Goal: Task Accomplishment & Management: Manage account settings

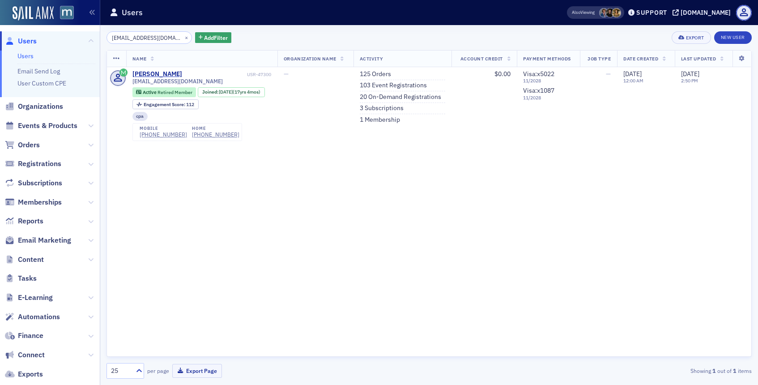
type input "[EMAIL_ADDRESS][DOMAIN_NAME]"
click at [395, 86] on link "103 Event Registrations" at bounding box center [393, 85] width 67 height 8
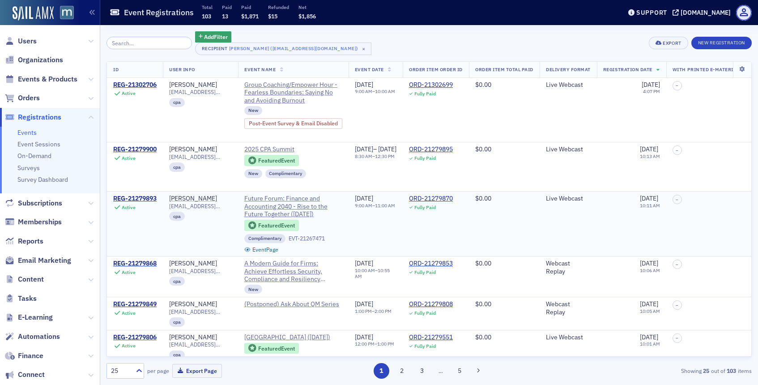
scroll to position [33, 0]
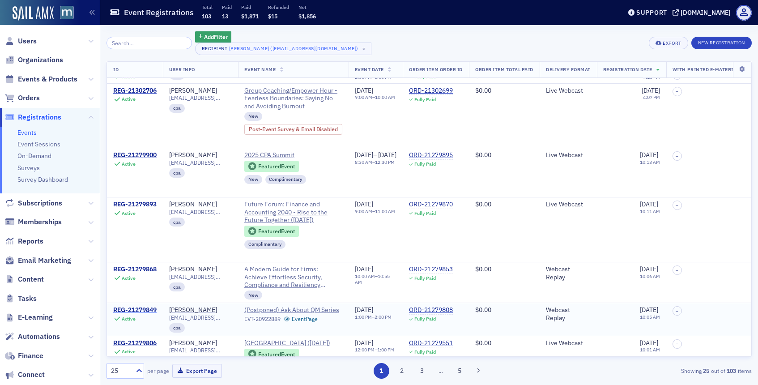
click at [139, 308] on div "REG-21279849" at bounding box center [134, 310] width 43 height 8
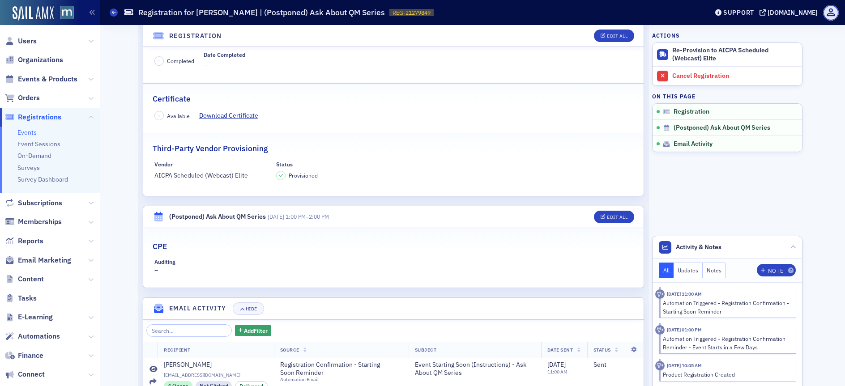
scroll to position [167, 0]
click at [25, 40] on span "Users" at bounding box center [27, 41] width 19 height 10
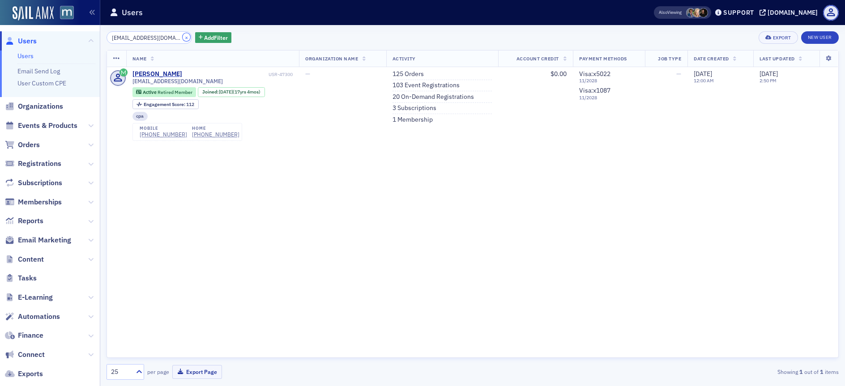
click at [183, 36] on button "×" at bounding box center [187, 37] width 8 height 8
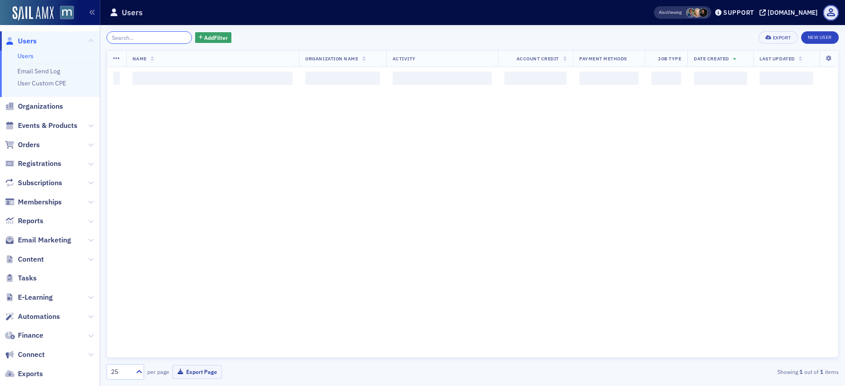
click at [158, 37] on input "search" at bounding box center [150, 37] width 86 height 13
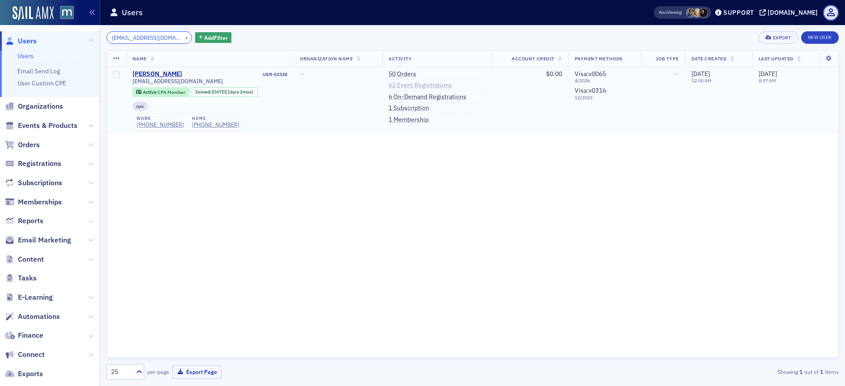
type input "[EMAIL_ADDRESS][DOMAIN_NAME]"
click at [419, 86] on link "62 Event Registrations" at bounding box center [421, 85] width 64 height 8
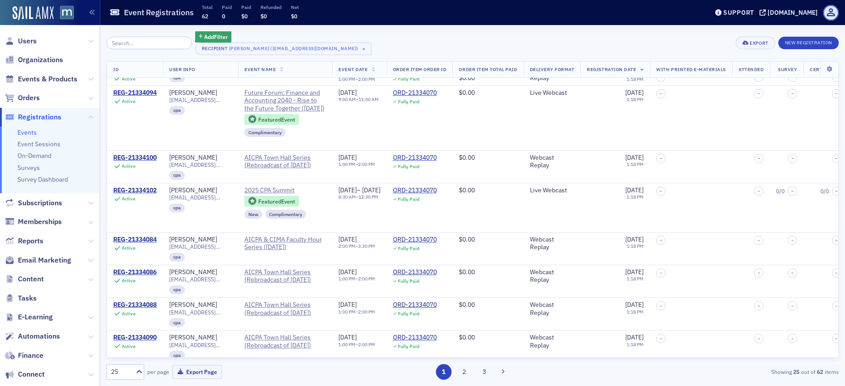
scroll to position [199, 0]
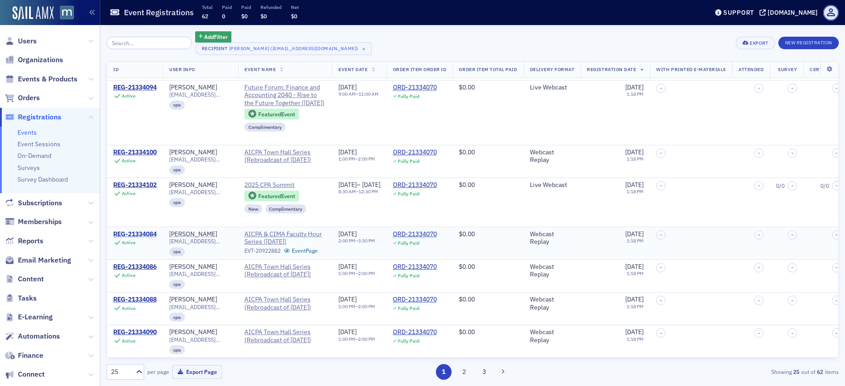
click at [134, 237] on div "REG-21334084" at bounding box center [134, 235] width 43 height 8
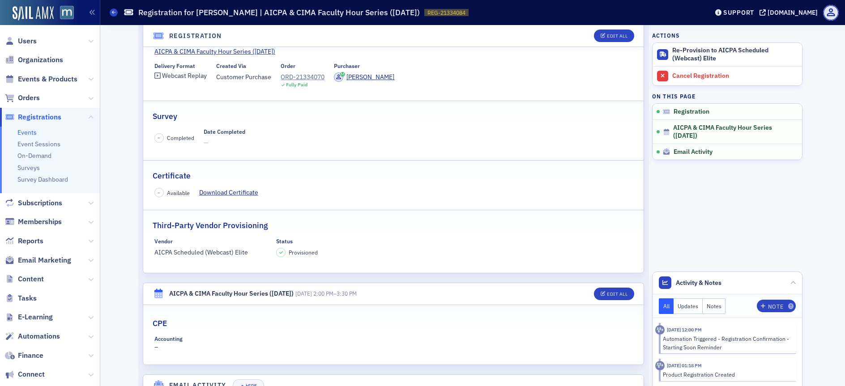
scroll to position [88, 0]
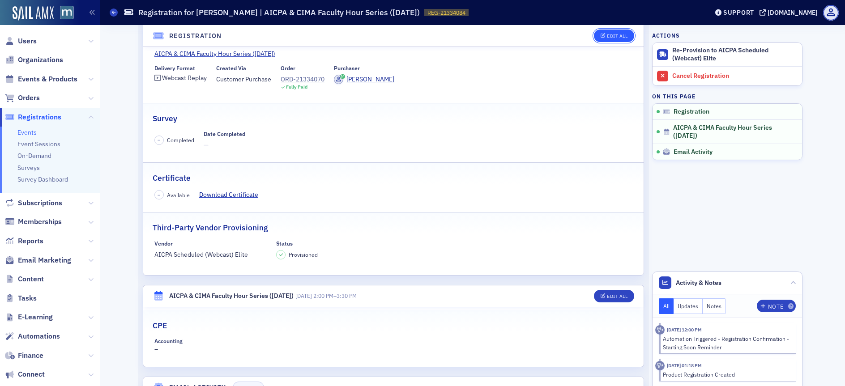
click at [603, 32] on button "Edit All" at bounding box center [614, 36] width 40 height 13
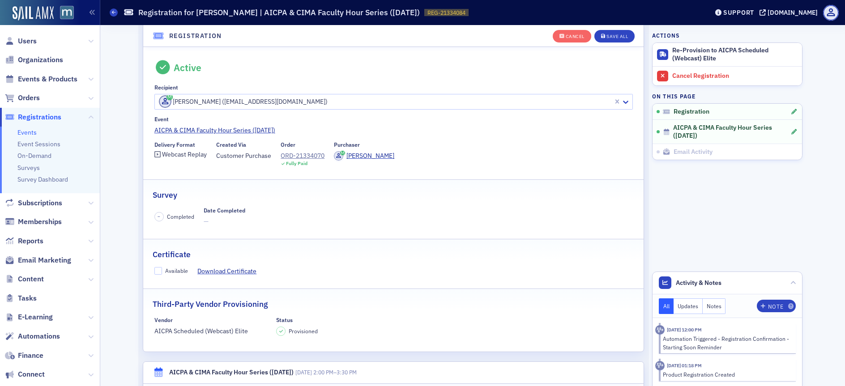
scroll to position [24, 0]
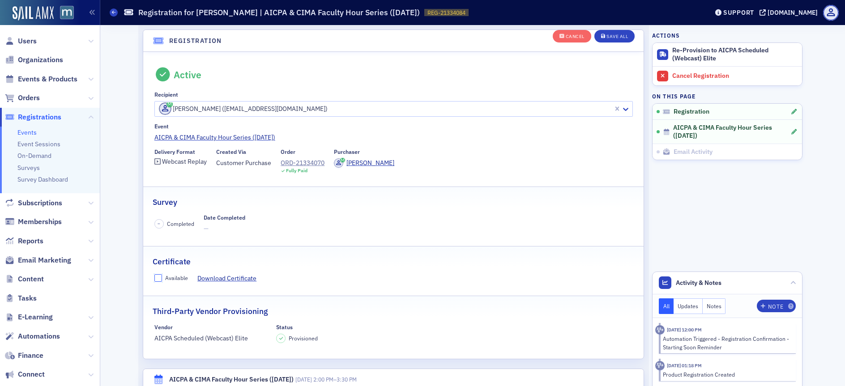
click at [154, 280] on input "Available" at bounding box center [158, 278] width 8 height 8
checkbox input "true"
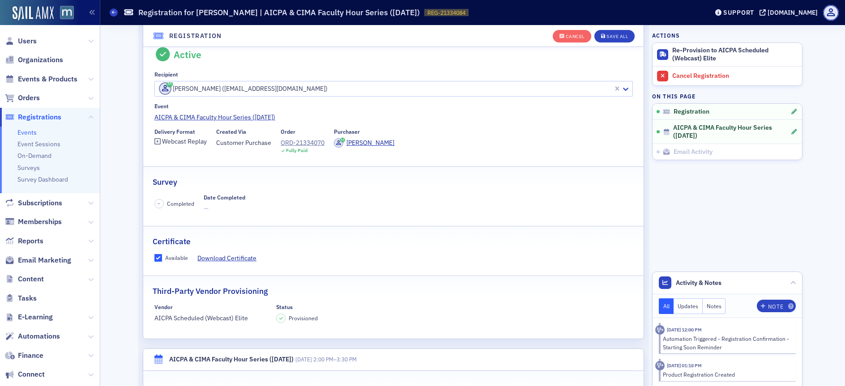
scroll to position [179, 0]
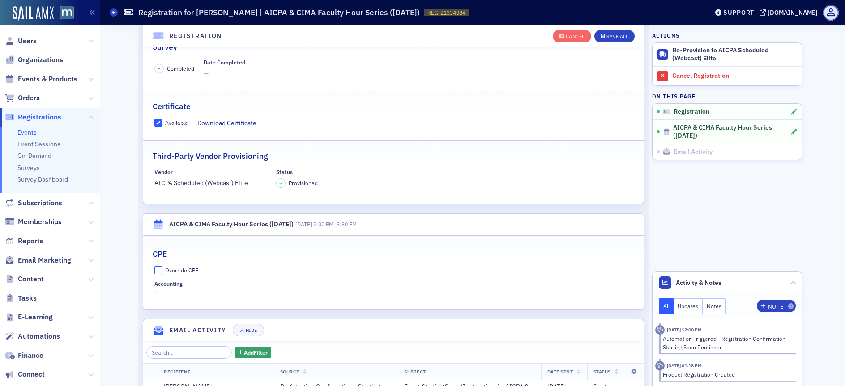
click at [154, 271] on input "Override CPE" at bounding box center [158, 270] width 8 height 8
checkbox input "true"
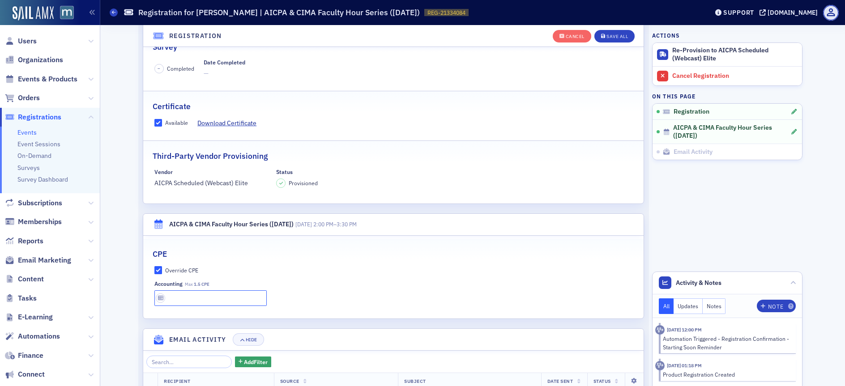
click at [180, 303] on input "text" at bounding box center [210, 299] width 113 height 16
type input "1.5 CPE"
click at [613, 36] on div "Save All" at bounding box center [617, 36] width 21 height 5
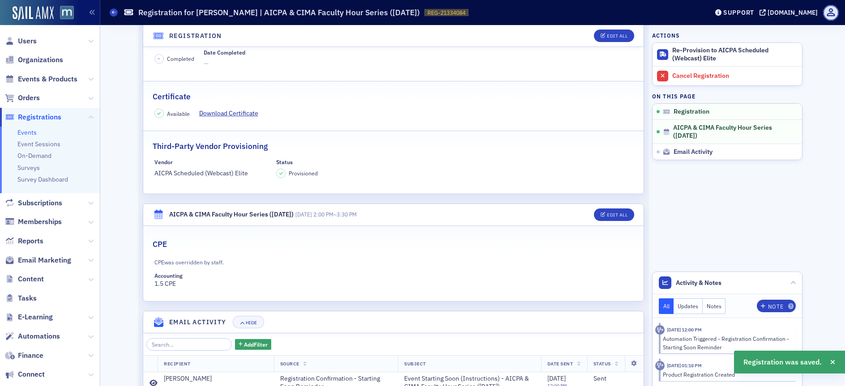
scroll to position [0, 0]
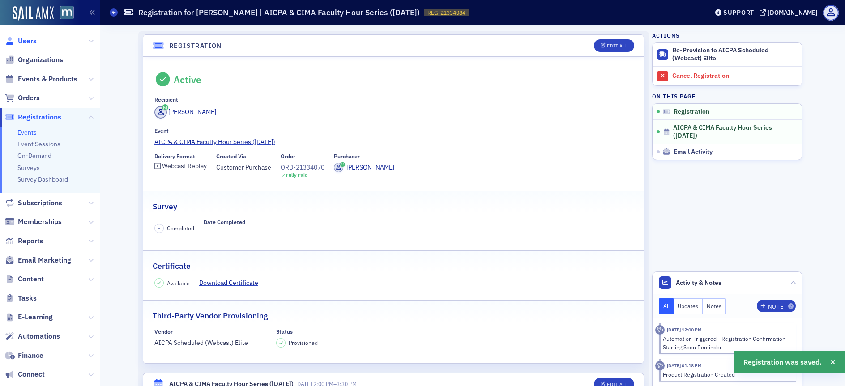
click at [30, 41] on span "Users" at bounding box center [27, 41] width 19 height 10
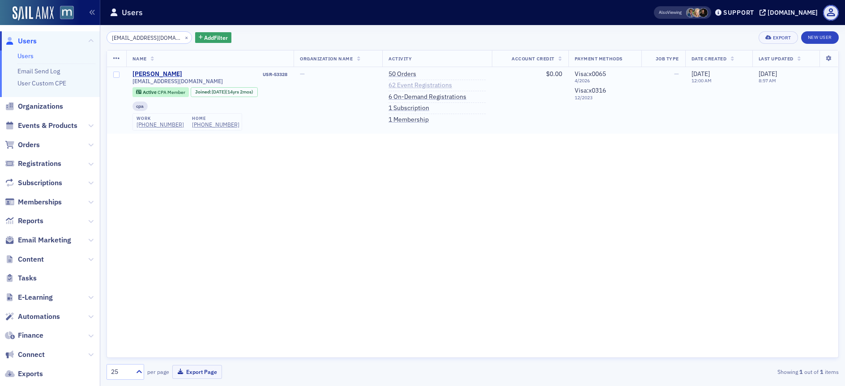
click at [426, 86] on link "62 Event Registrations" at bounding box center [421, 85] width 64 height 8
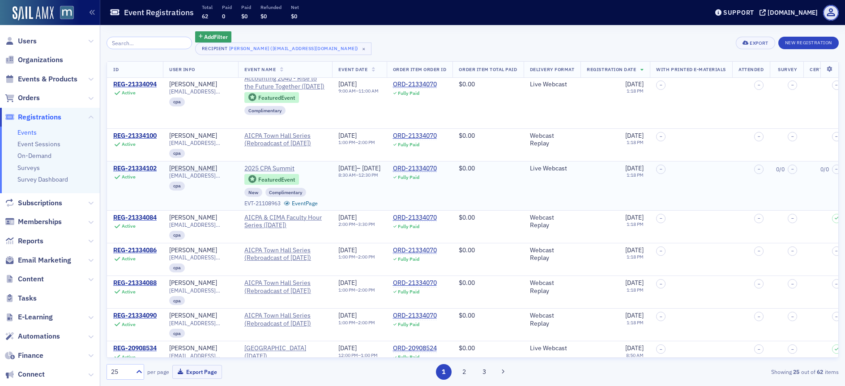
scroll to position [218, 0]
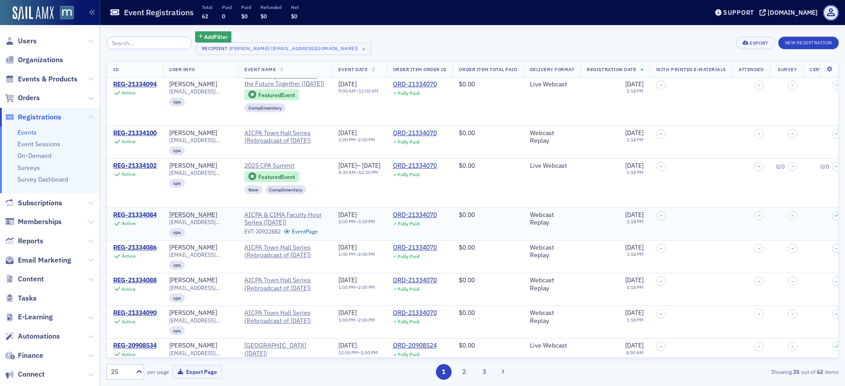
click at [133, 219] on div "REG-21334084" at bounding box center [134, 215] width 43 height 8
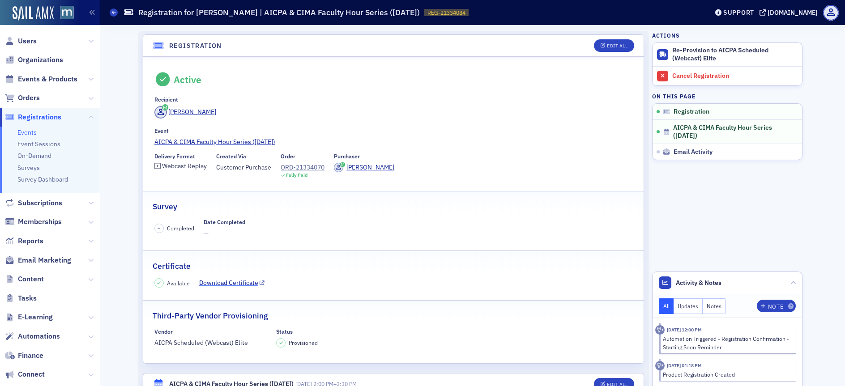
click at [218, 284] on link "Download Certificate" at bounding box center [232, 282] width 66 height 9
click at [30, 42] on span "Users" at bounding box center [27, 41] width 19 height 10
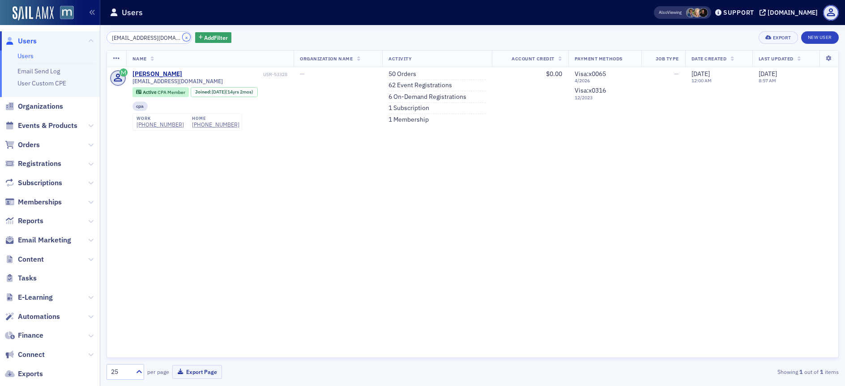
click at [183, 37] on button "×" at bounding box center [187, 37] width 8 height 8
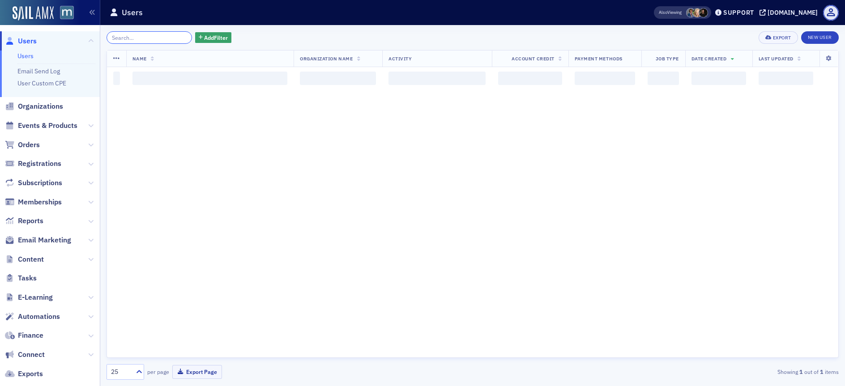
click at [169, 38] on input "search" at bounding box center [150, 37] width 86 height 13
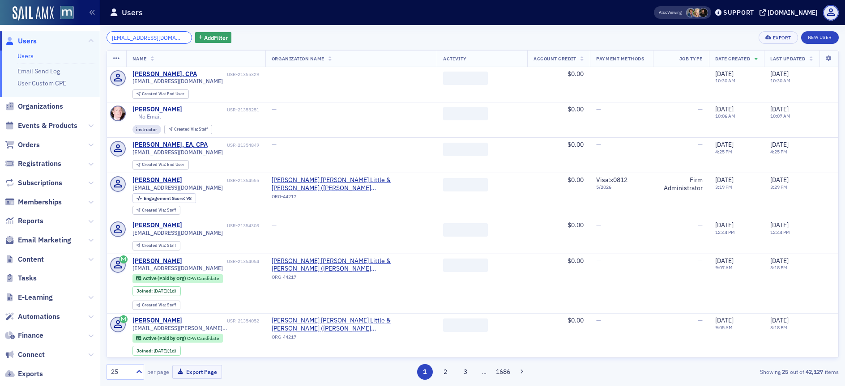
scroll to position [0, 14]
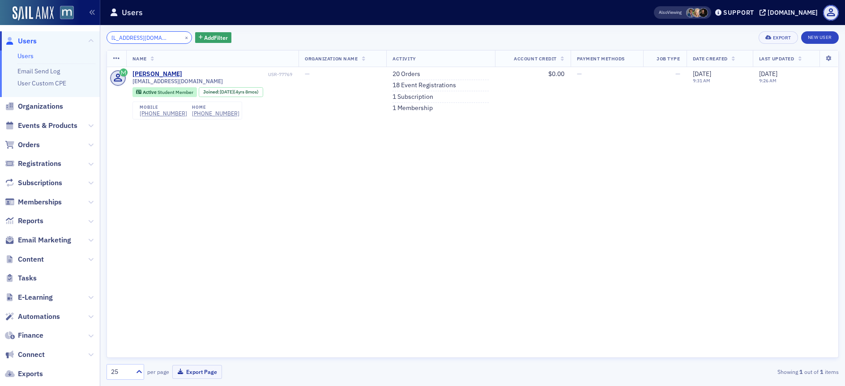
type input "[EMAIL_ADDRESS][DOMAIN_NAME]"
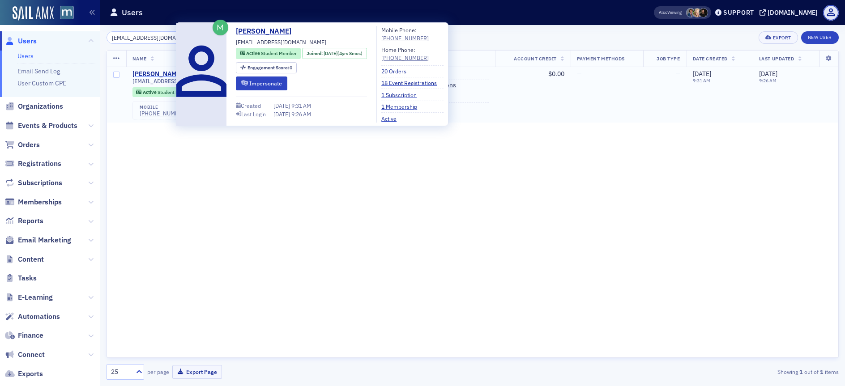
click at [162, 74] on div "[PERSON_NAME]" at bounding box center [158, 74] width 50 height 8
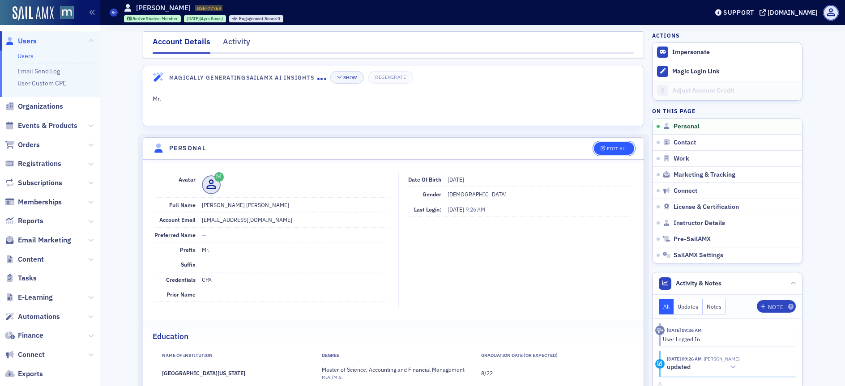
click at [618, 143] on button "Edit All" at bounding box center [614, 148] width 40 height 13
select select "US"
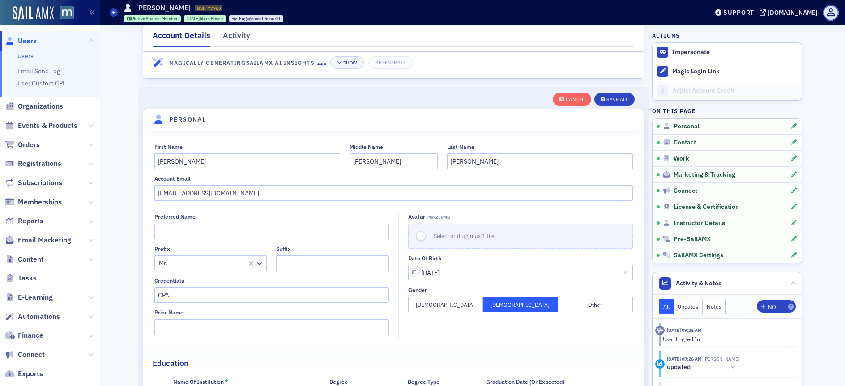
scroll to position [104, 0]
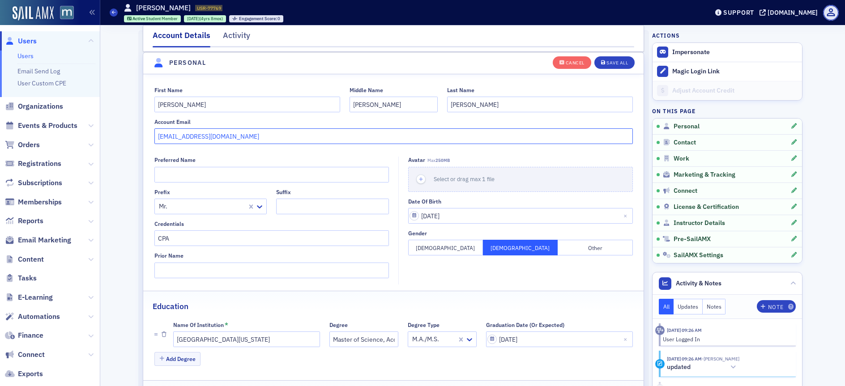
click at [191, 137] on input "[EMAIL_ADDRESS][DOMAIN_NAME]" at bounding box center [393, 136] width 479 height 16
paste input "[PERSON_NAME][EMAIL_ADDRESS][PERSON_NAME][DOMAIN_NAME]"
type input "[PERSON_NAME][EMAIL_ADDRESS][PERSON_NAME][DOMAIN_NAME]"
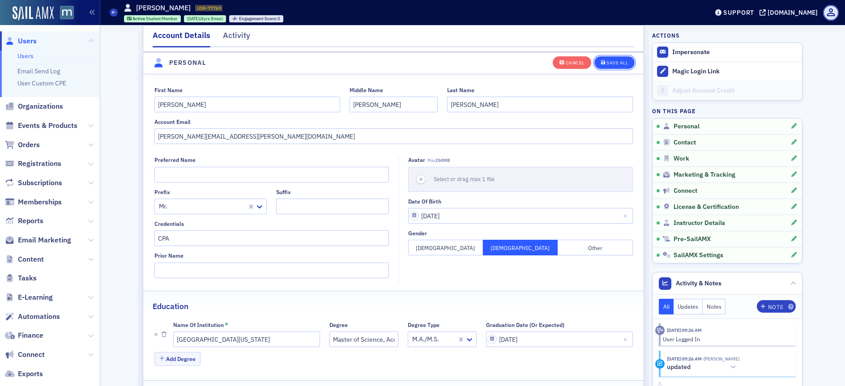
click at [612, 62] on div "Save All" at bounding box center [617, 62] width 21 height 5
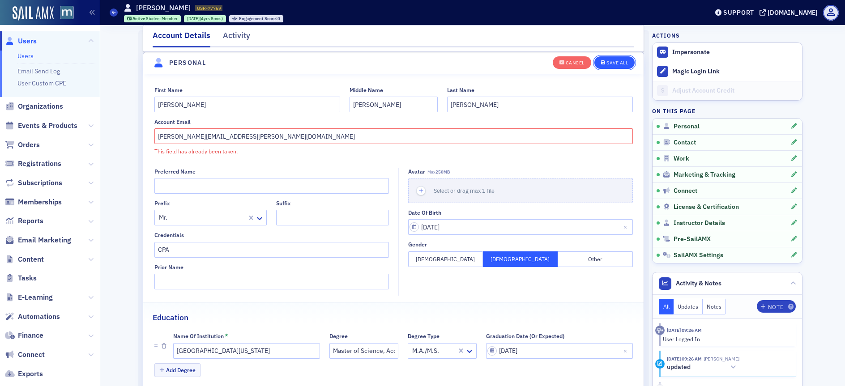
click at [612, 63] on div "Save All" at bounding box center [617, 62] width 21 height 5
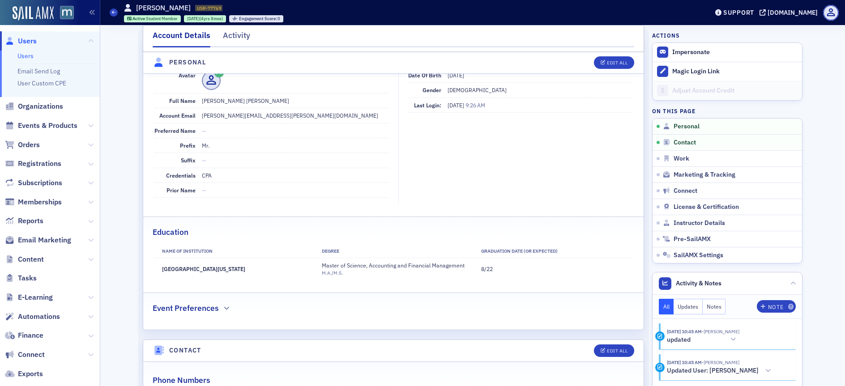
click at [30, 41] on span "Users" at bounding box center [27, 41] width 19 height 10
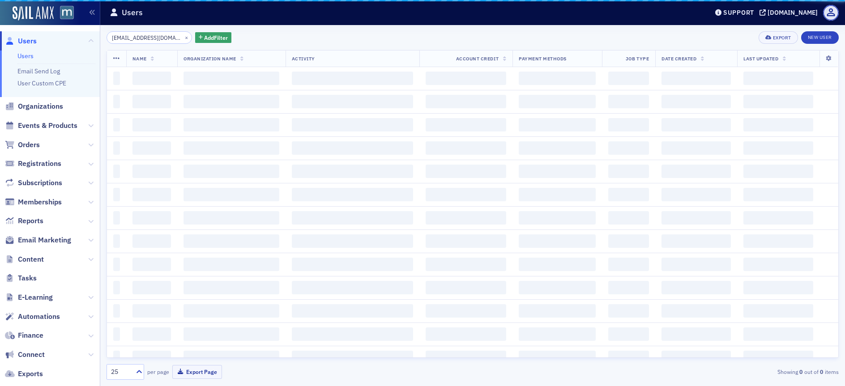
scroll to position [0, 14]
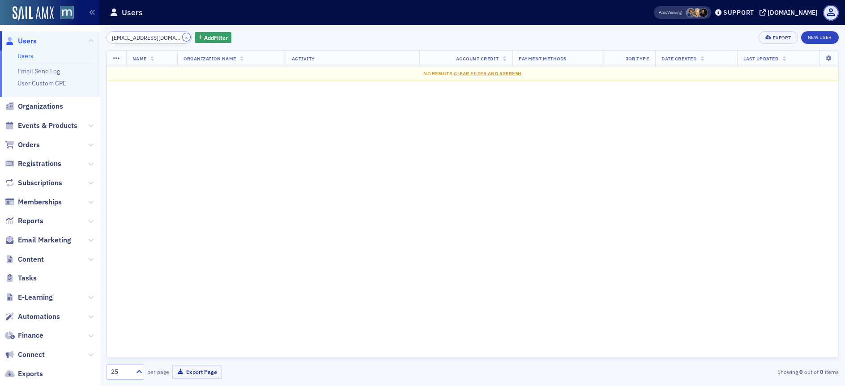
click at [183, 39] on button "×" at bounding box center [187, 37] width 8 height 8
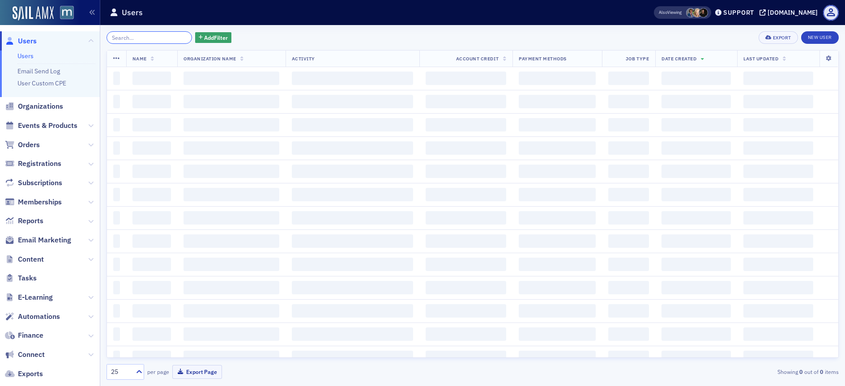
click at [161, 38] on input "search" at bounding box center [150, 37] width 86 height 13
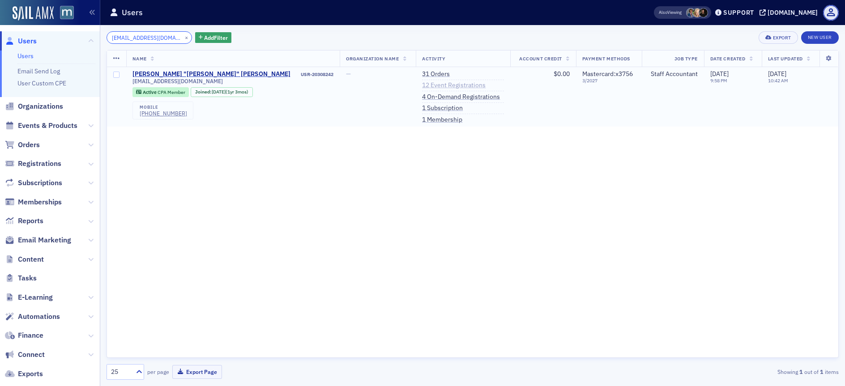
type input "[EMAIL_ADDRESS][DOMAIN_NAME]"
click at [422, 83] on link "12 Event Registrations" at bounding box center [454, 85] width 64 height 8
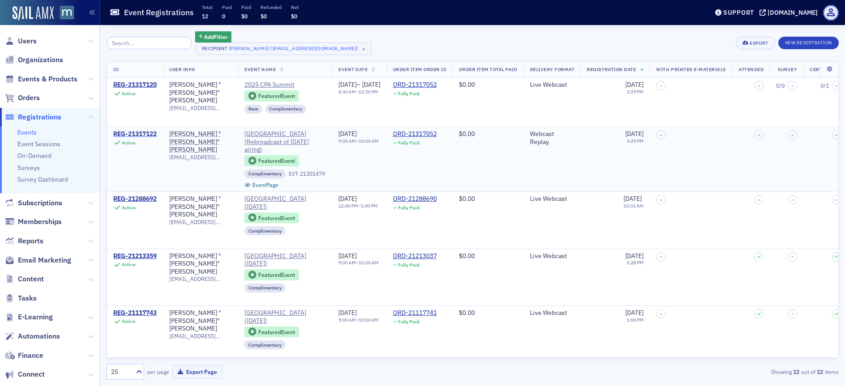
click at [132, 133] on div "REG-21317122" at bounding box center [134, 134] width 43 height 8
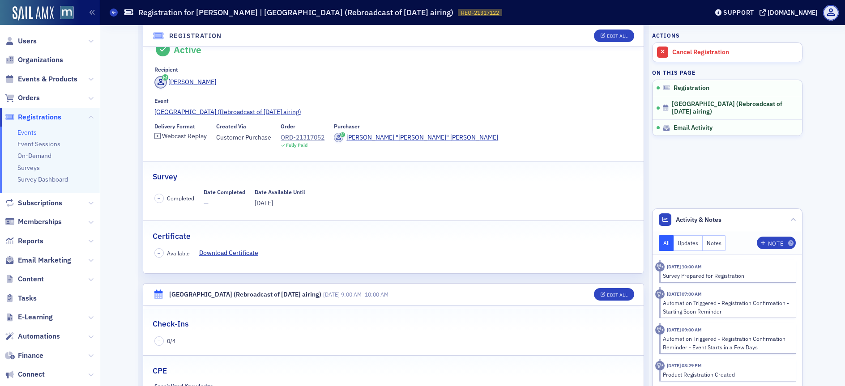
scroll to position [13, 0]
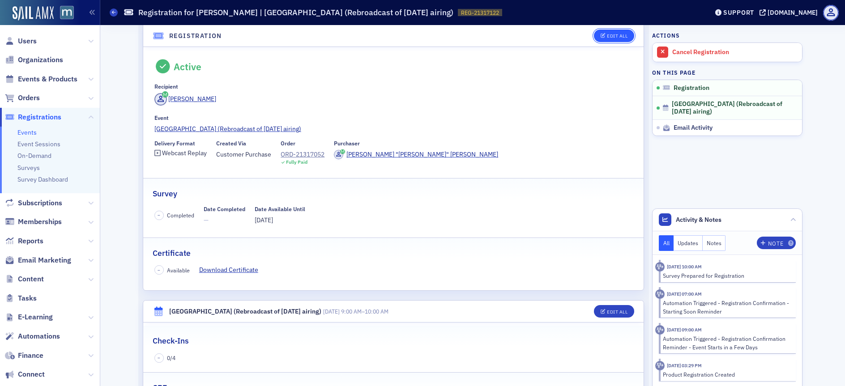
click at [601, 37] on icon "button" at bounding box center [603, 36] width 5 height 5
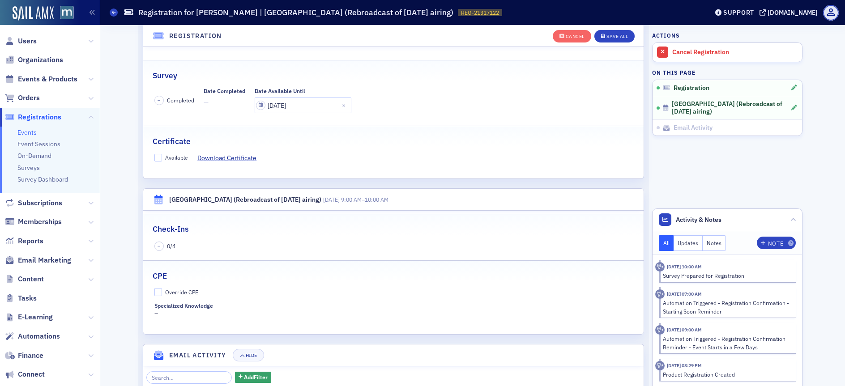
scroll to position [178, 0]
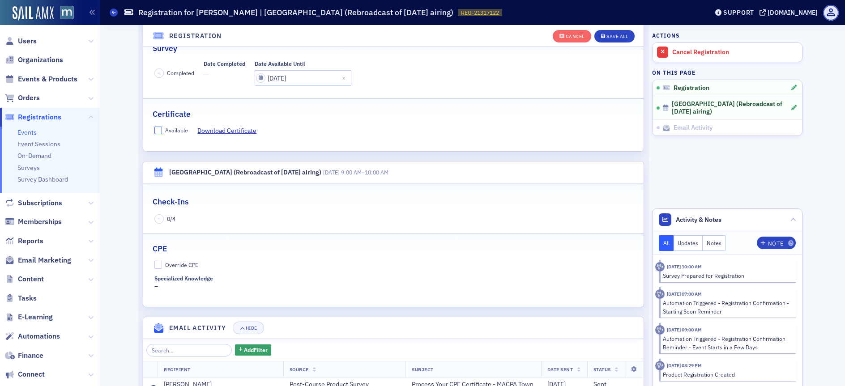
click at [154, 128] on input "Available" at bounding box center [158, 131] width 8 height 8
checkbox input "true"
click at [155, 265] on input "Override CPE" at bounding box center [158, 265] width 8 height 8
checkbox input "true"
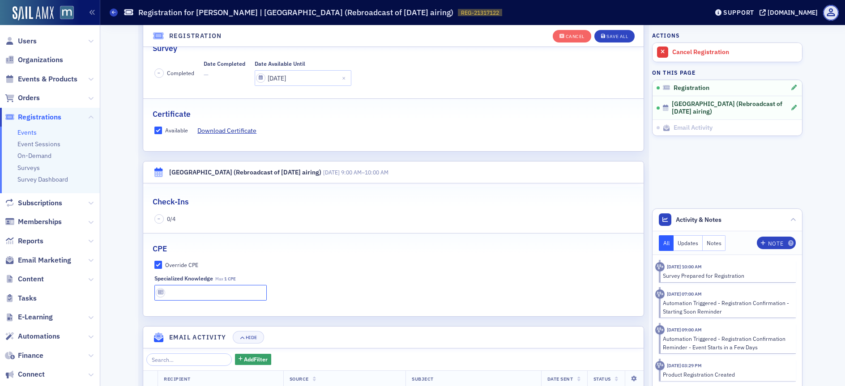
click at [172, 293] on input "text" at bounding box center [210, 293] width 113 height 16
type input "1 CPE"
click at [620, 35] on div "Save All" at bounding box center [617, 36] width 21 height 5
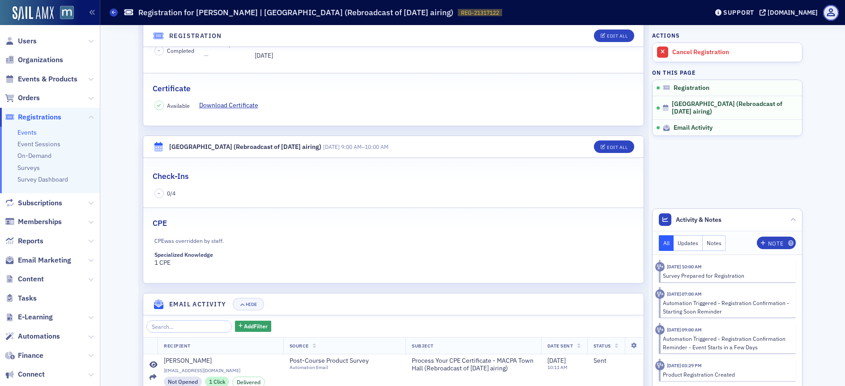
scroll to position [0, 0]
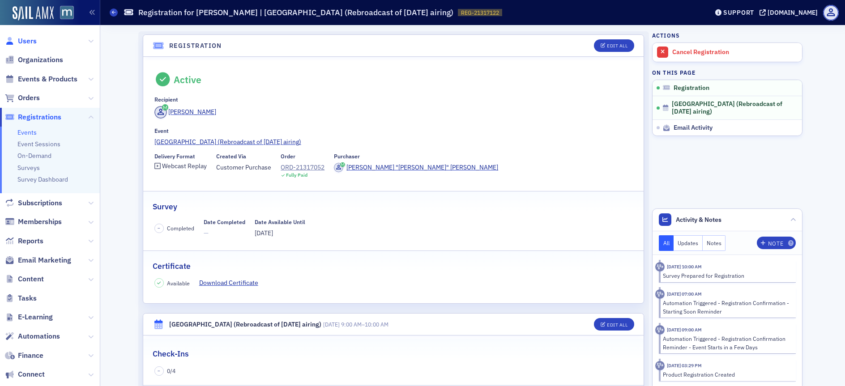
click at [25, 40] on span "Users" at bounding box center [27, 41] width 19 height 10
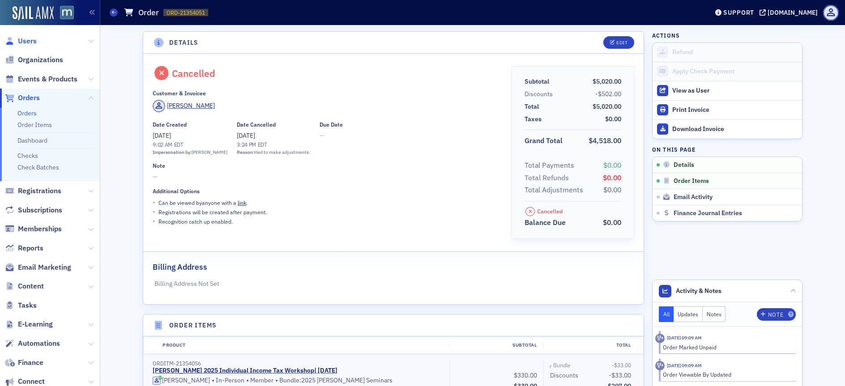
click at [23, 37] on span "Users" at bounding box center [27, 41] width 19 height 10
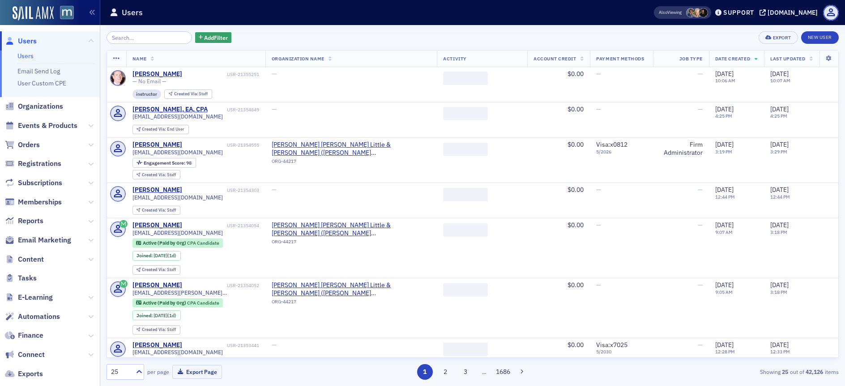
click at [155, 39] on input "search" at bounding box center [150, 37] width 86 height 13
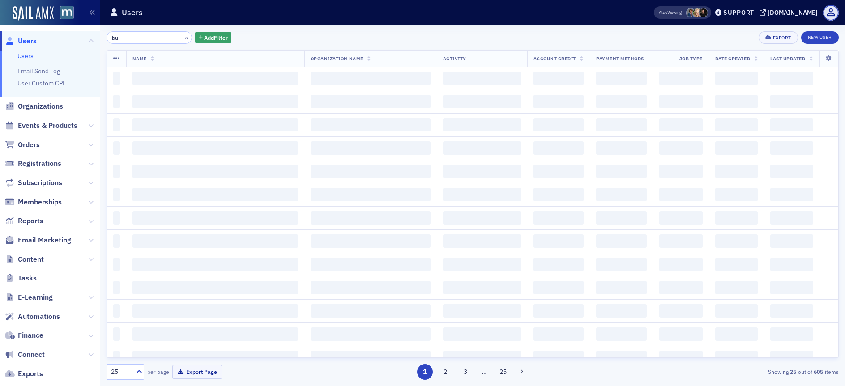
type input "b"
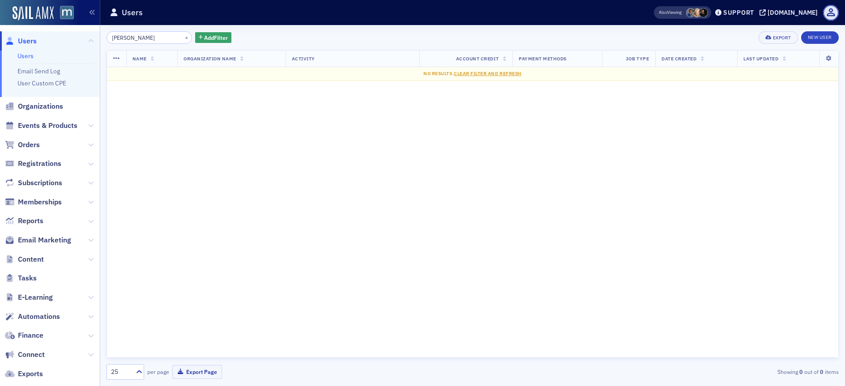
type input "jaques"
click at [183, 36] on button "×" at bounding box center [187, 37] width 8 height 8
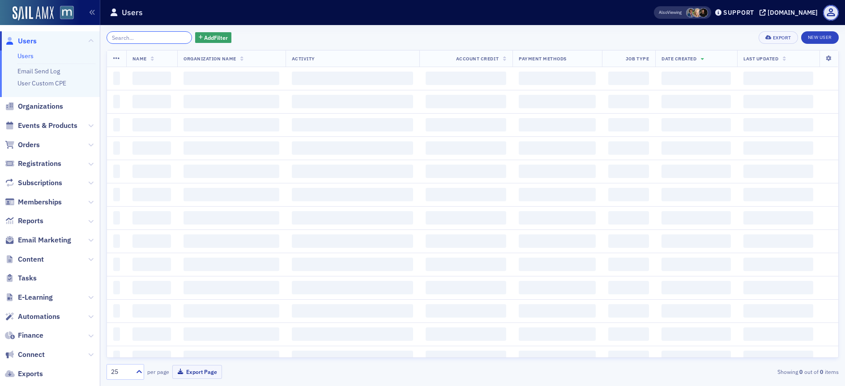
click at [152, 36] on input "search" at bounding box center [150, 37] width 86 height 13
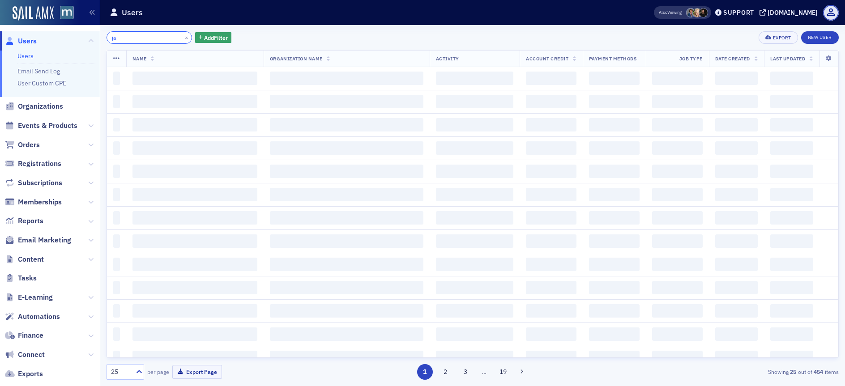
type input "j"
type input "z"
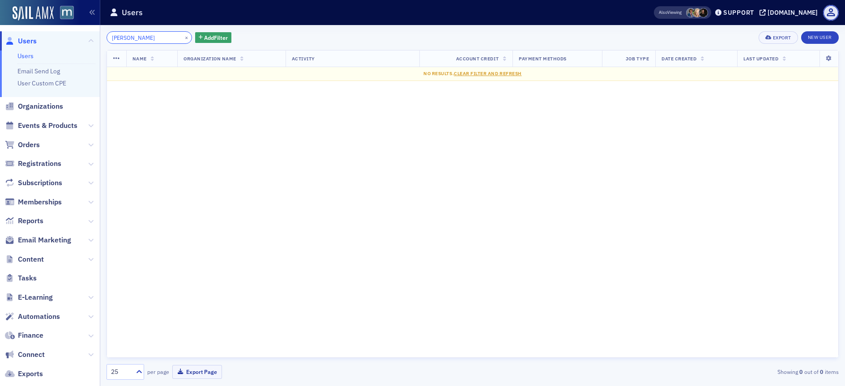
click at [122, 38] on input "jeanjacques" at bounding box center [150, 37] width 86 height 13
click at [163, 40] on input "jeanjacques" at bounding box center [150, 37] width 86 height 13
type input "jeanjacques"
click at [183, 37] on button "×" at bounding box center [187, 37] width 8 height 8
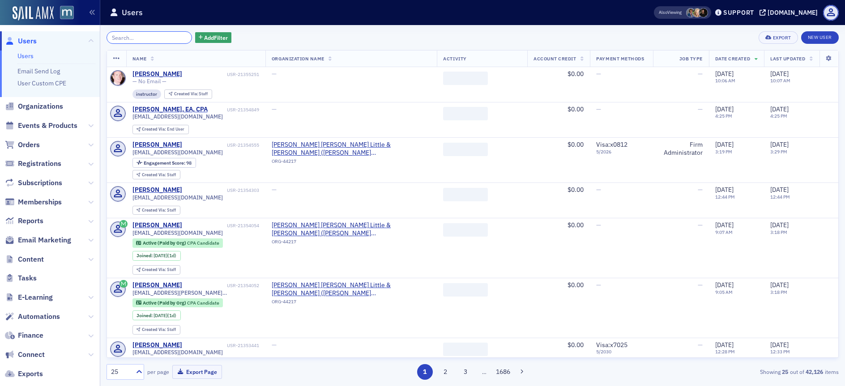
click at [128, 37] on input "search" at bounding box center [150, 37] width 86 height 13
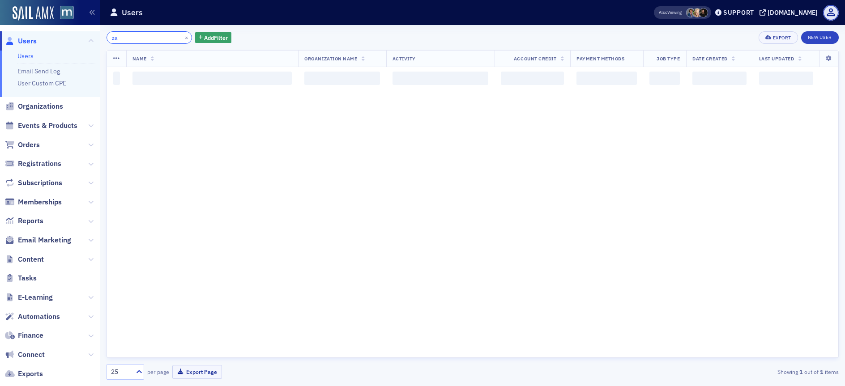
type input "z"
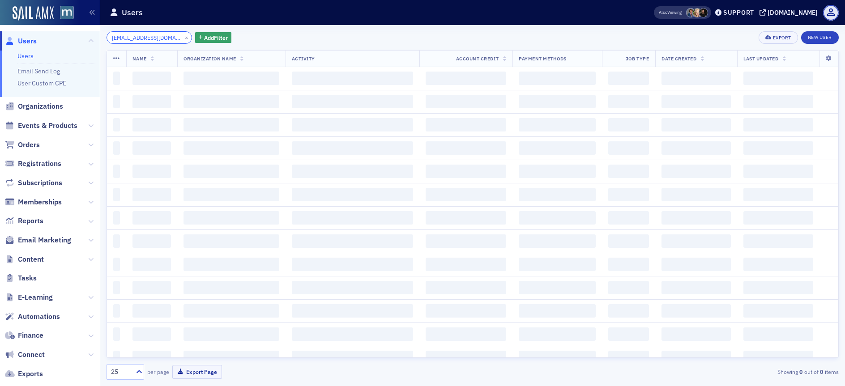
scroll to position [0, 4]
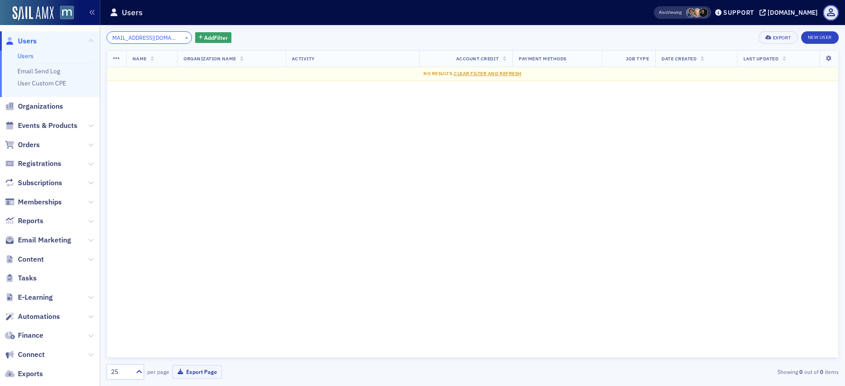
type input "jeanjzaou787@gmail.com"
click at [183, 37] on button "×" at bounding box center [187, 37] width 8 height 8
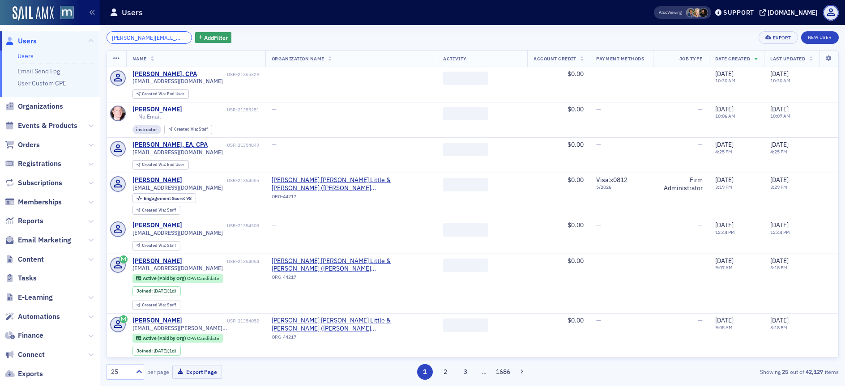
scroll to position [0, 19]
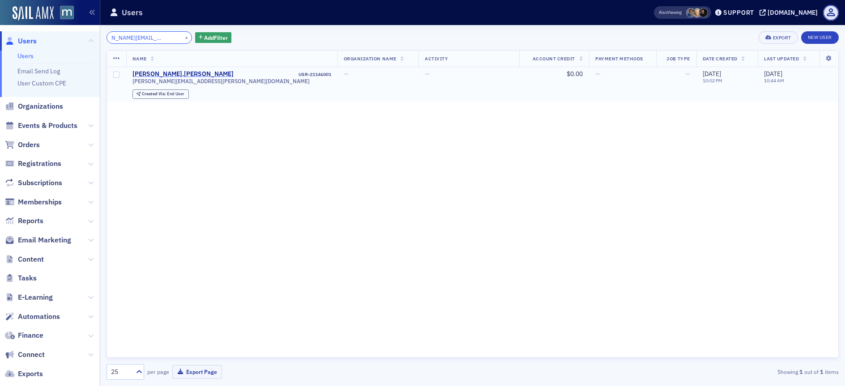
type input "[PERSON_NAME][EMAIL_ADDRESS][PERSON_NAME][DOMAIN_NAME]"
click at [166, 72] on div "taheem.h.lomax" at bounding box center [183, 74] width 101 height 8
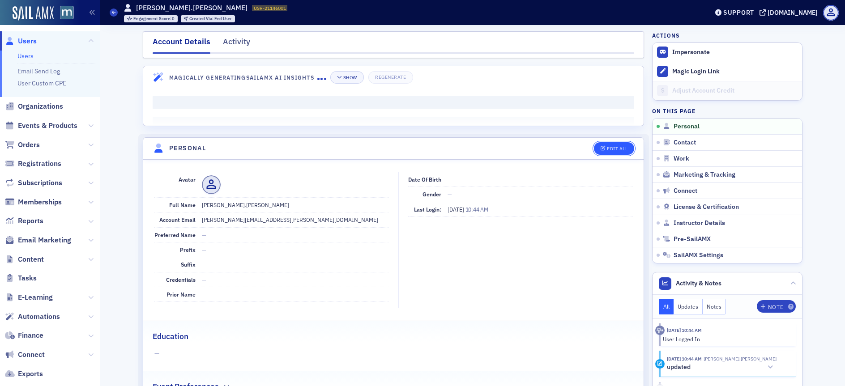
click at [618, 147] on div "Edit All" at bounding box center [617, 148] width 21 height 5
select select "US"
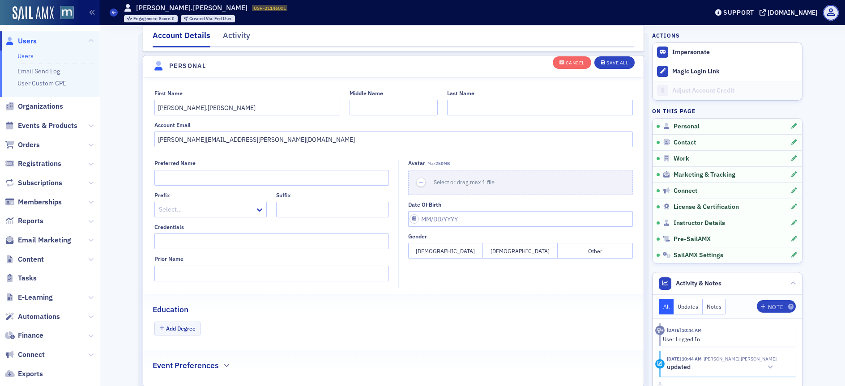
scroll to position [104, 0]
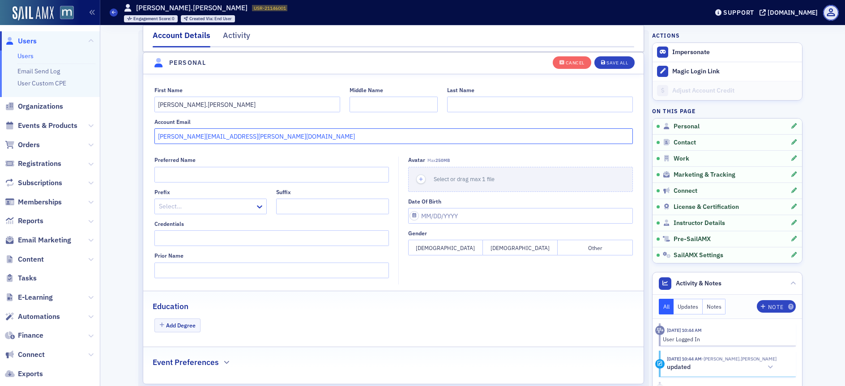
click at [206, 139] on input "[PERSON_NAME][EMAIL_ADDRESS][PERSON_NAME][DOMAIN_NAME]" at bounding box center [393, 136] width 479 height 16
click at [206, 138] on input "[PERSON_NAME][EMAIL_ADDRESS][PERSON_NAME][DOMAIN_NAME]" at bounding box center [393, 136] width 479 height 16
click at [206, 137] on input "[PERSON_NAME][EMAIL_ADDRESS][PERSON_NAME][DOMAIN_NAME]" at bounding box center [393, 136] width 479 height 16
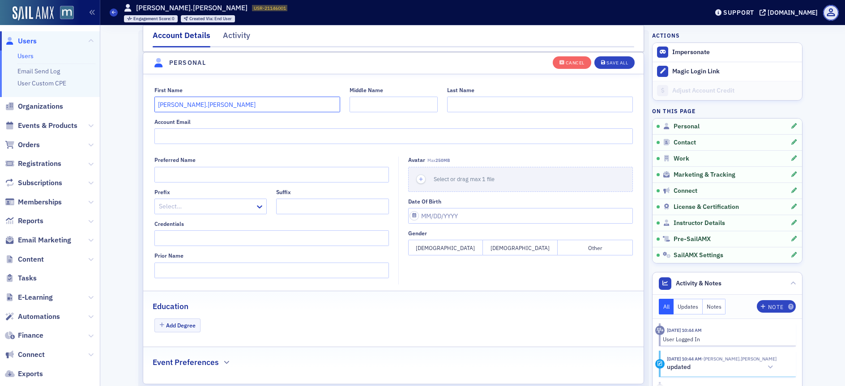
click at [173, 102] on input "taheem.h.lomax" at bounding box center [247, 105] width 186 height 16
click at [174, 102] on input "taheem.h.lomax" at bounding box center [247, 105] width 186 height 16
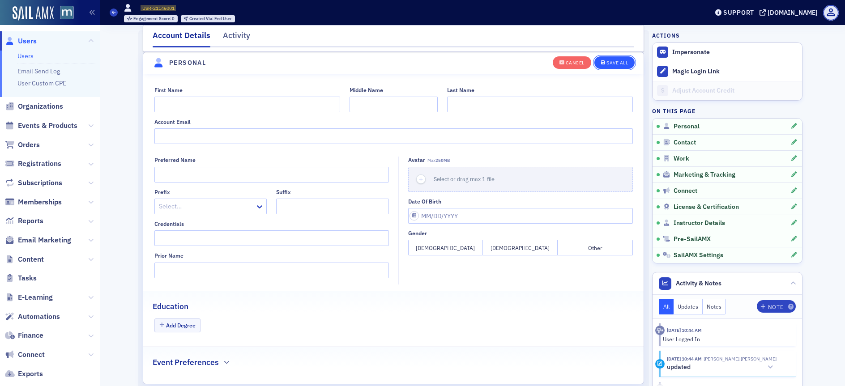
click at [614, 63] on div "Save All" at bounding box center [617, 62] width 21 height 5
